Goal: Information Seeking & Learning: Learn about a topic

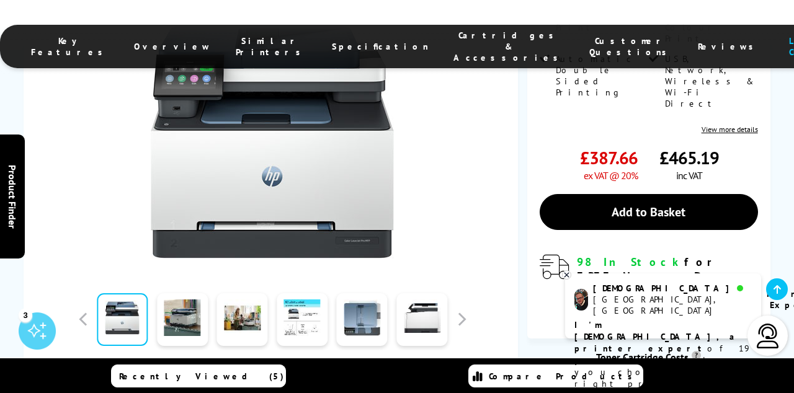
scroll to position [292, 0]
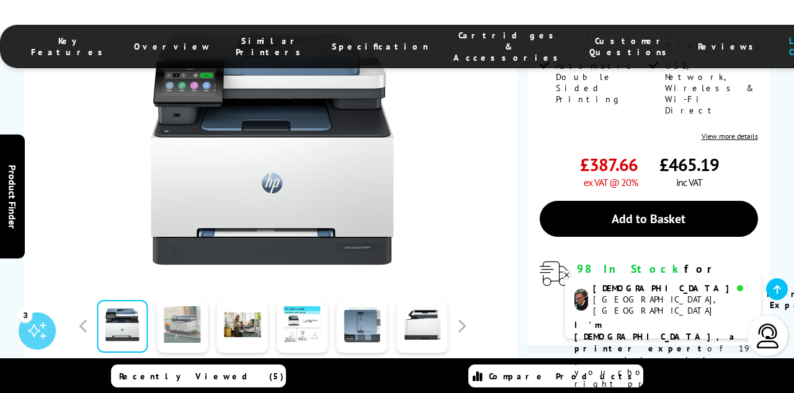
click at [179, 315] on link at bounding box center [182, 326] width 51 height 53
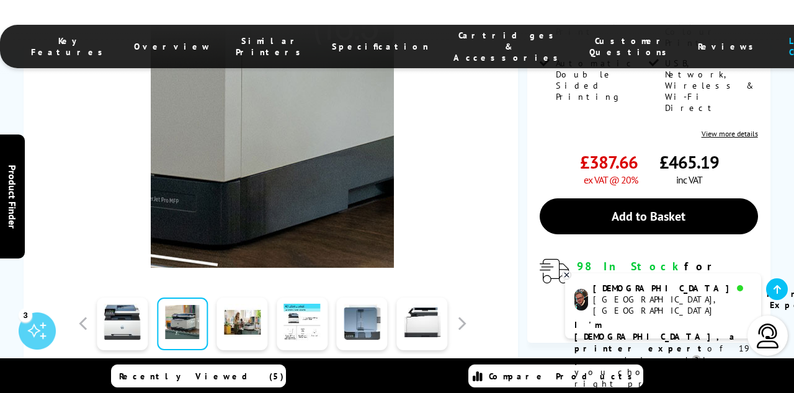
scroll to position [295, 0]
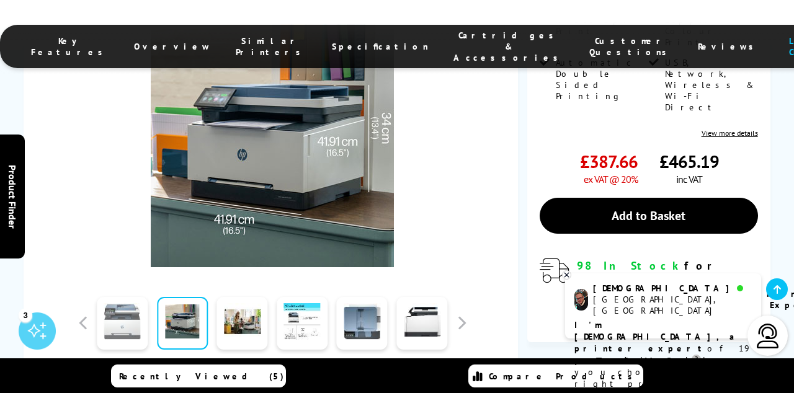
click at [136, 319] on link at bounding box center [122, 323] width 51 height 53
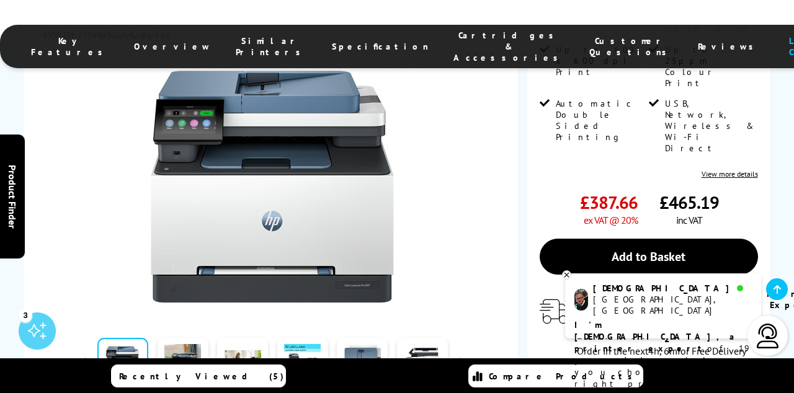
scroll to position [255, 0]
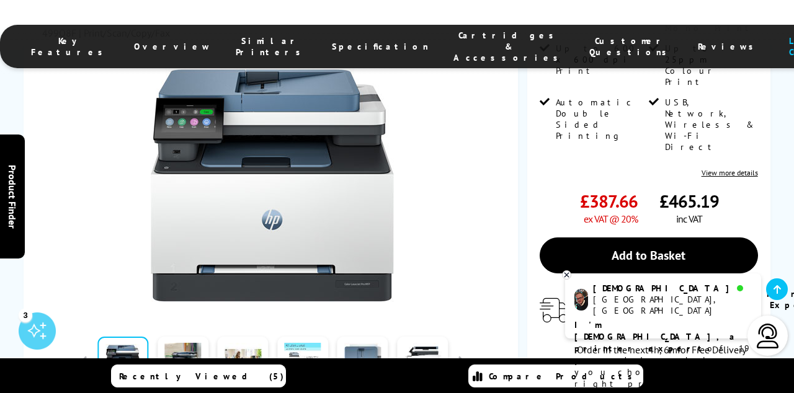
click at [305, 339] on link at bounding box center [302, 363] width 51 height 53
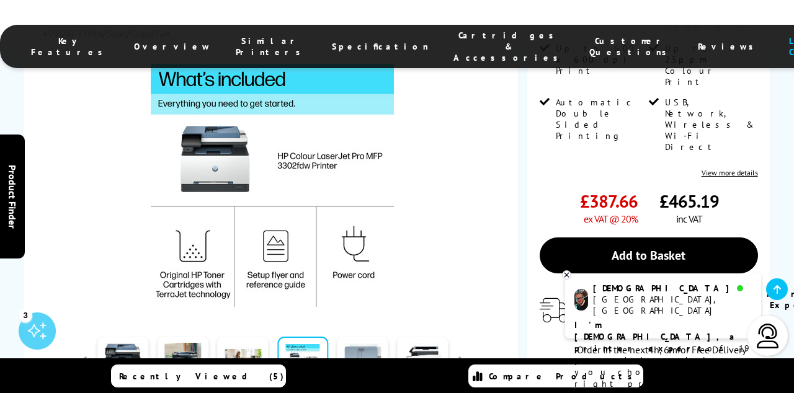
click at [371, 342] on link at bounding box center [362, 363] width 51 height 53
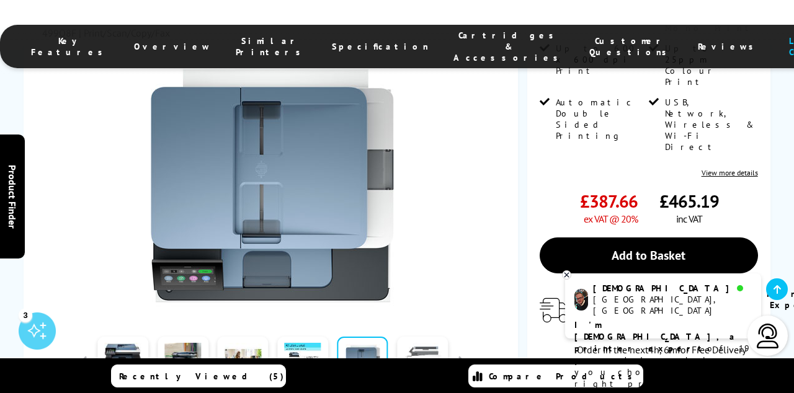
click at [424, 347] on link at bounding box center [422, 363] width 51 height 53
